Goal: Find specific page/section: Find specific page/section

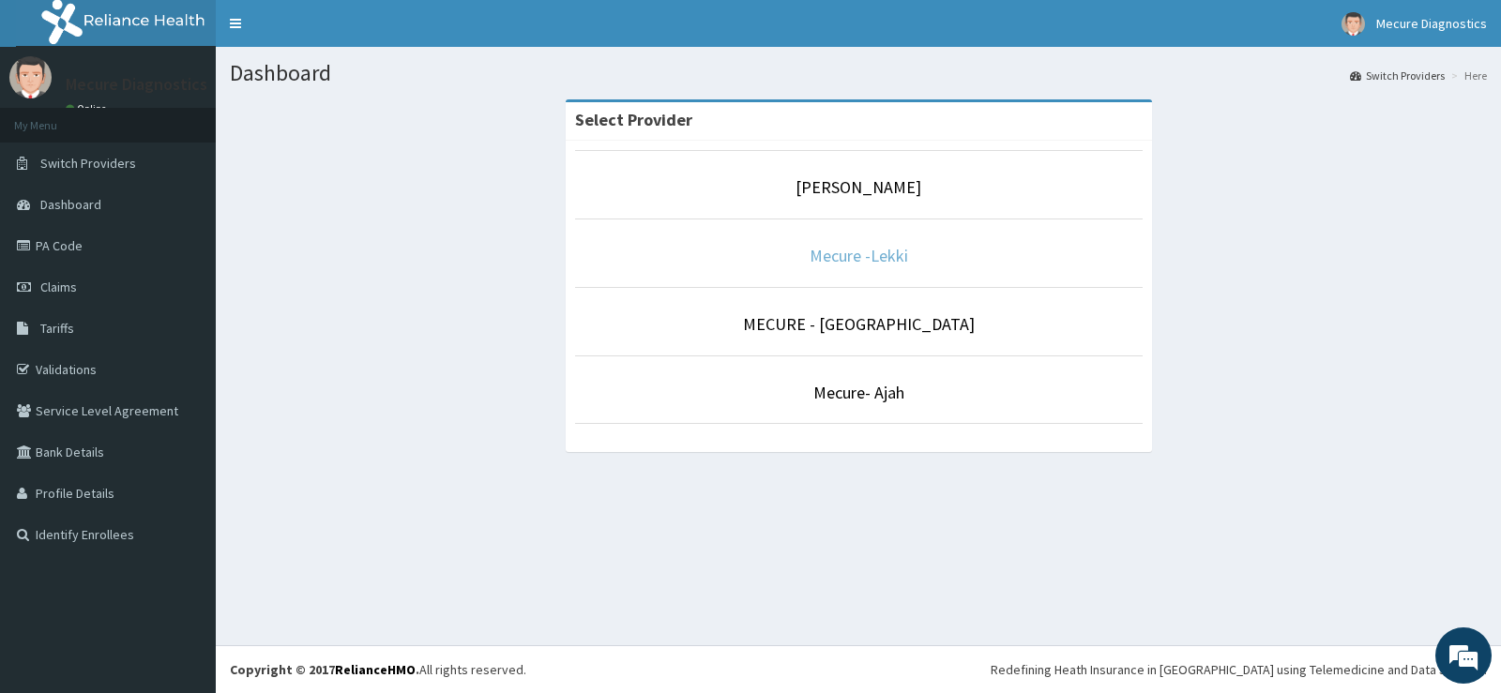
click at [855, 262] on link "Mecure -Lekki" at bounding box center [858, 256] width 98 height 22
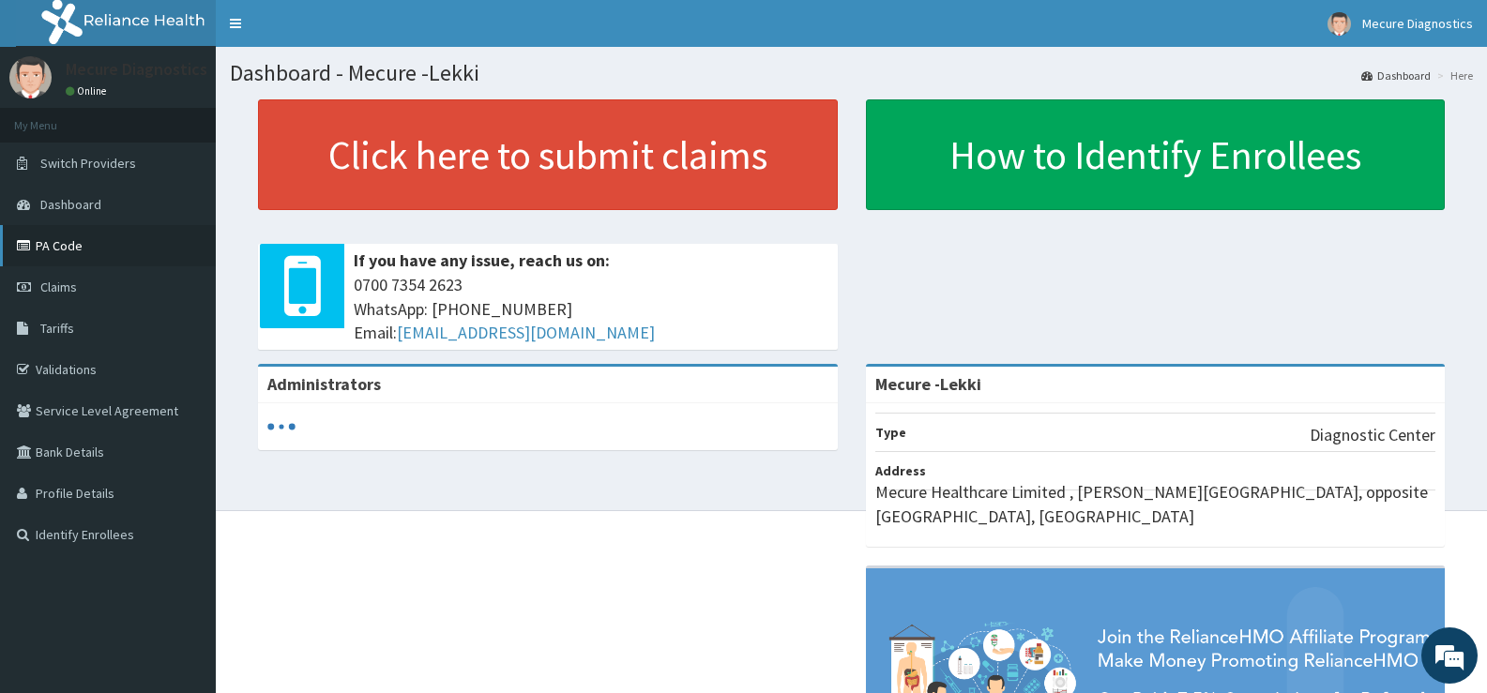
click at [19, 239] on icon at bounding box center [26, 245] width 19 height 13
